Goal: Transaction & Acquisition: Purchase product/service

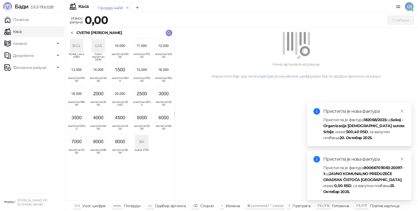
click at [162, 96] on img "grid" at bounding box center [163, 93] width 13 height 13
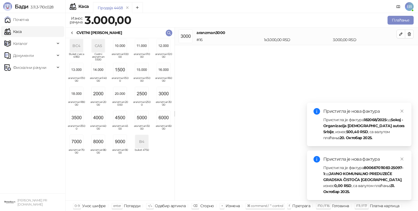
click at [75, 37] on div "CVETNI [PERSON_NAME]" at bounding box center [120, 32] width 109 height 11
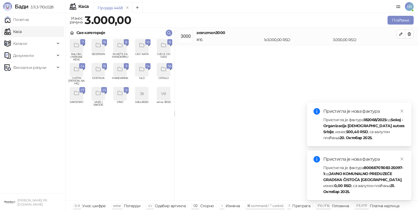
click at [166, 43] on icon "grid" at bounding box center [163, 45] width 6 height 6
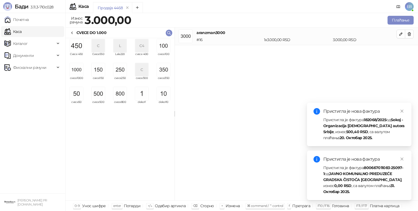
click at [122, 96] on img "grid" at bounding box center [119, 93] width 13 height 13
click at [167, 48] on img "grid" at bounding box center [163, 45] width 13 height 13
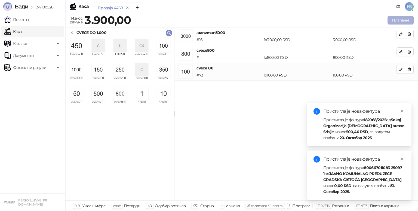
click at [402, 21] on button "Плаћање" at bounding box center [400, 20] width 26 height 9
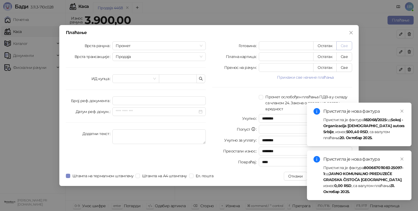
click at [343, 45] on button "Све" at bounding box center [344, 45] width 16 height 9
type input "****"
click at [401, 111] on icon "close" at bounding box center [401, 111] width 3 height 3
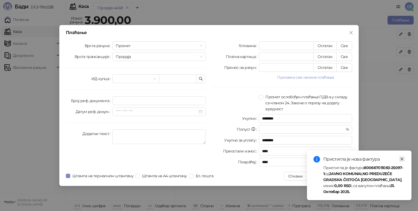
click at [402, 158] on icon "close" at bounding box center [401, 158] width 3 height 3
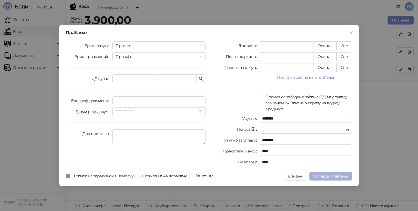
click at [330, 176] on span "Потврди плаћање" at bounding box center [330, 175] width 34 height 5
